Goal: Task Accomplishment & Management: Use online tool/utility

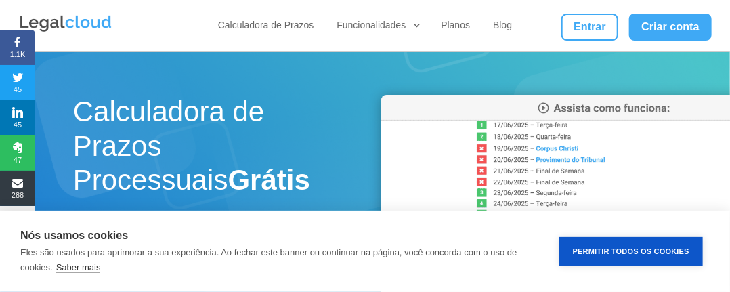
scroll to position [255, 0]
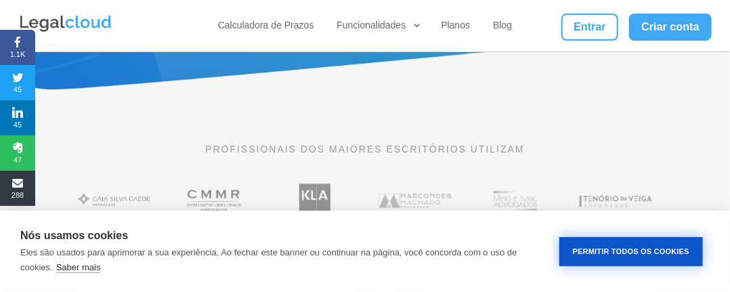
click at [585, 248] on button "Permitir Todos os Cookies" at bounding box center [631, 251] width 144 height 29
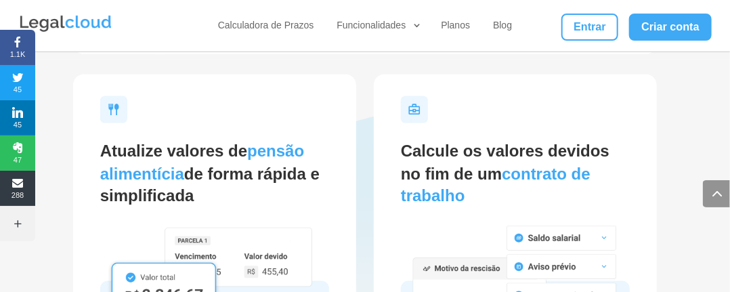
scroll to position [2806, 0]
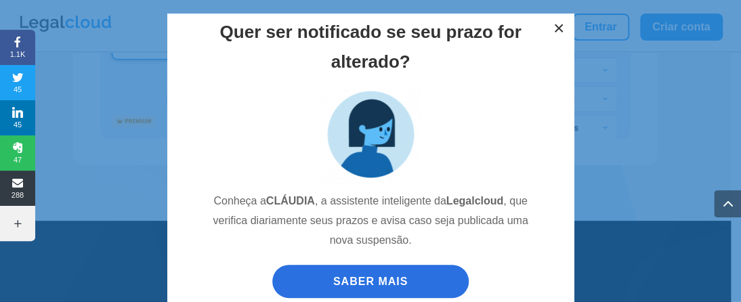
click at [551, 26] on button "×" at bounding box center [559, 29] width 30 height 30
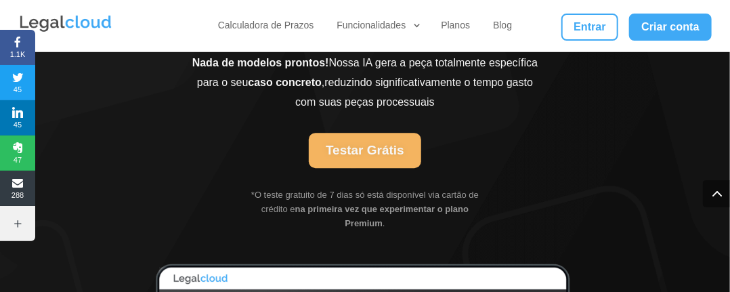
scroll to position [3142, 0]
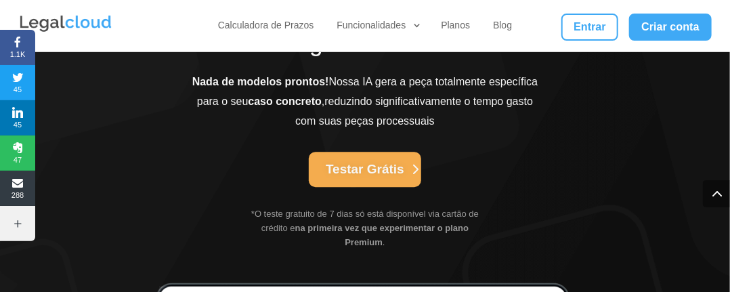
click at [355, 152] on link "Testar Grátis" at bounding box center [365, 169] width 112 height 35
